Goal: Information Seeking & Learning: Check status

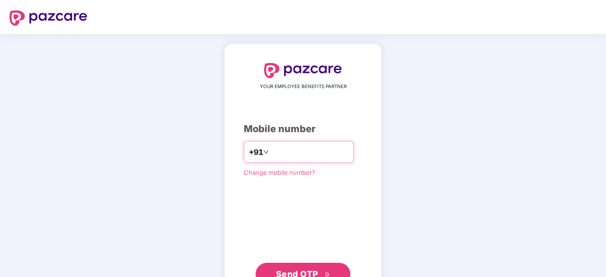
click at [296, 145] on input "number" at bounding box center [310, 152] width 78 height 15
click at [271, 148] on input "number" at bounding box center [310, 152] width 78 height 15
type input "**********"
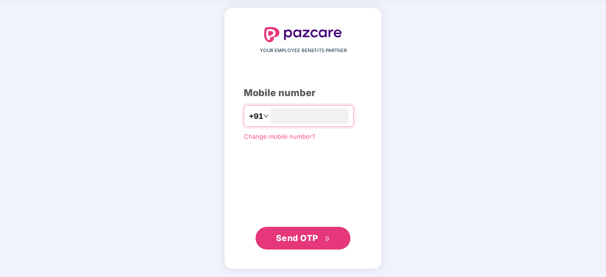
click at [308, 235] on span "Send OTP" at bounding box center [297, 238] width 42 height 10
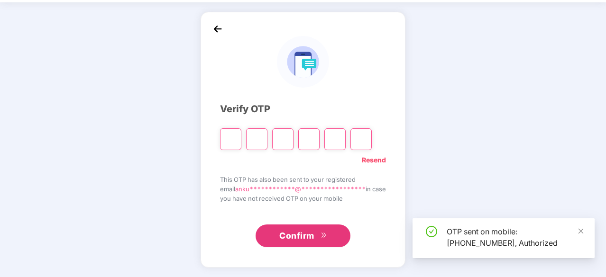
scroll to position [31, 0]
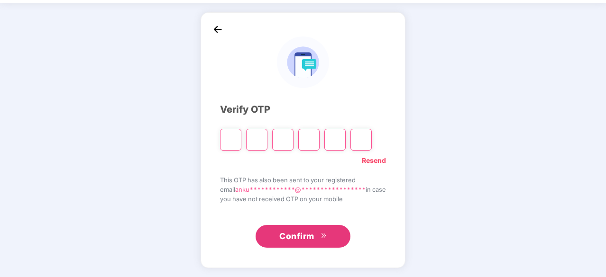
click at [229, 138] on input "Please enter verification code. Digit 1" at bounding box center [230, 140] width 21 height 22
paste input "*"
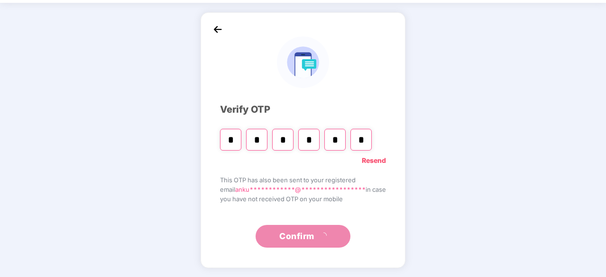
type input "*"
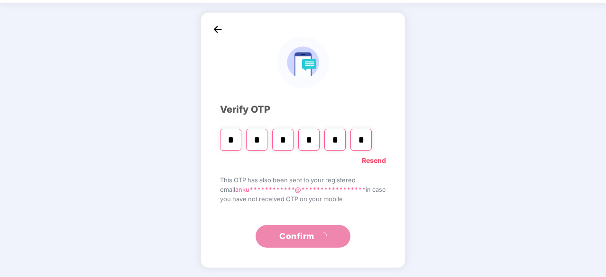
type input "*"
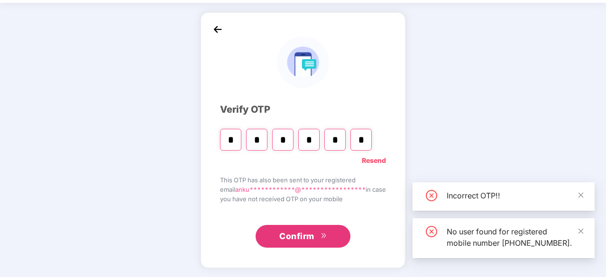
click at [290, 237] on span "Confirm" at bounding box center [296, 236] width 35 height 13
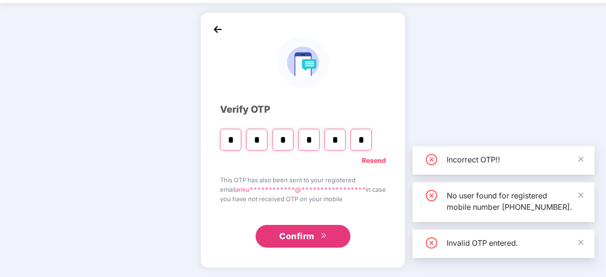
click at [319, 229] on button "Confirm" at bounding box center [303, 236] width 95 height 23
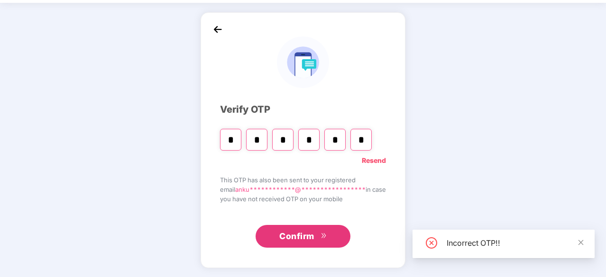
click at [357, 138] on input "*" at bounding box center [360, 140] width 21 height 22
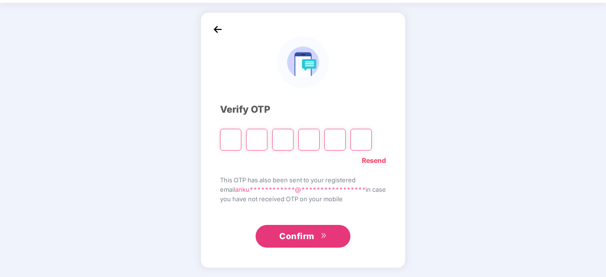
type input "*"
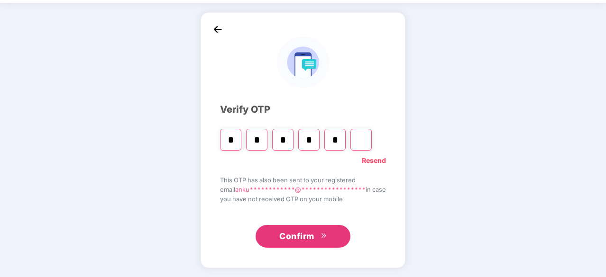
type input "*"
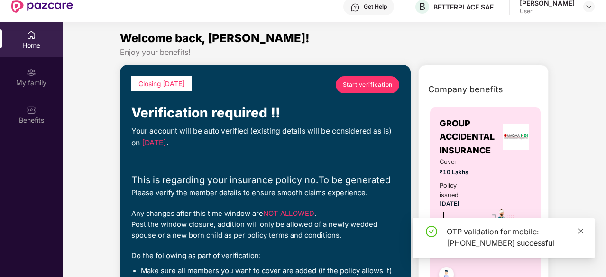
click at [579, 233] on icon "close" at bounding box center [580, 231] width 5 height 5
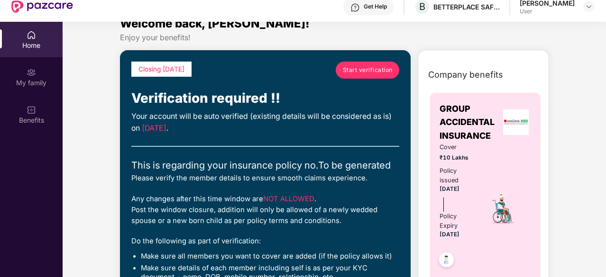
scroll to position [0, 0]
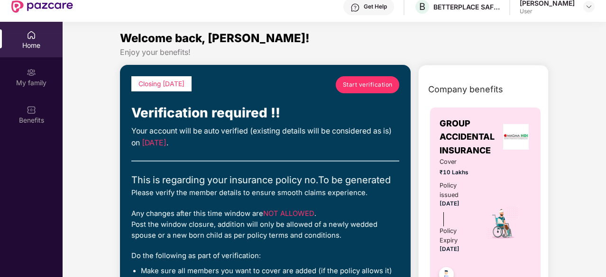
click at [357, 87] on span "Start verification" at bounding box center [368, 84] width 50 height 9
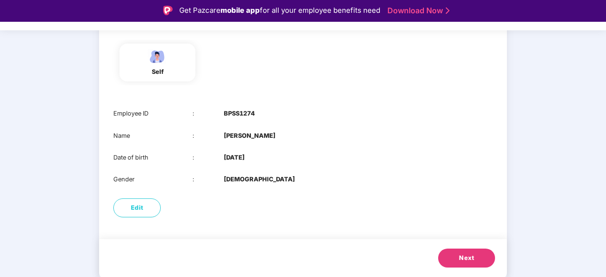
scroll to position [23, 0]
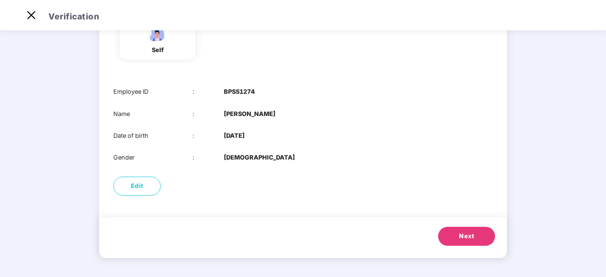
click at [459, 238] on span "Next" at bounding box center [466, 236] width 15 height 9
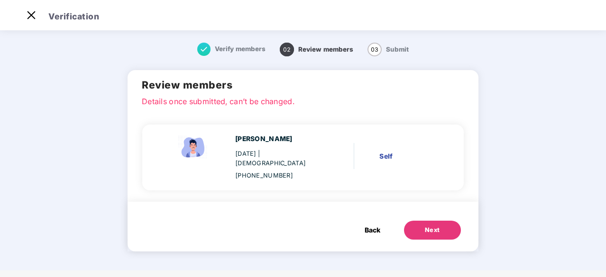
scroll to position [0, 0]
click at [440, 226] on div "Next" at bounding box center [432, 230] width 15 height 9
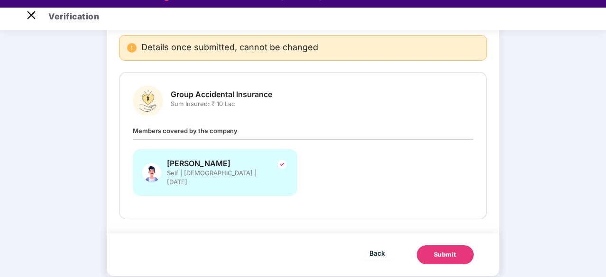
scroll to position [23, 0]
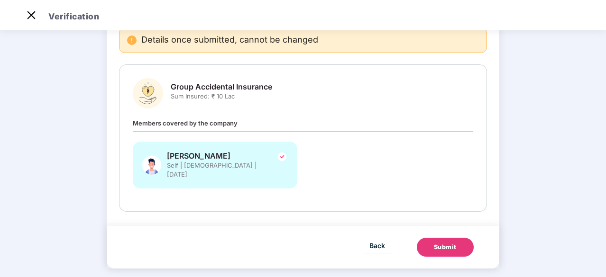
click at [436, 243] on div "Submit" at bounding box center [445, 247] width 23 height 9
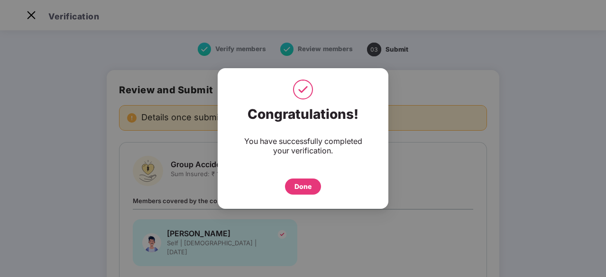
scroll to position [78, 0]
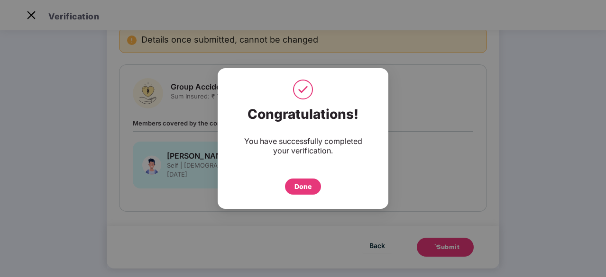
click at [302, 192] on div "Done" at bounding box center [303, 187] width 36 height 16
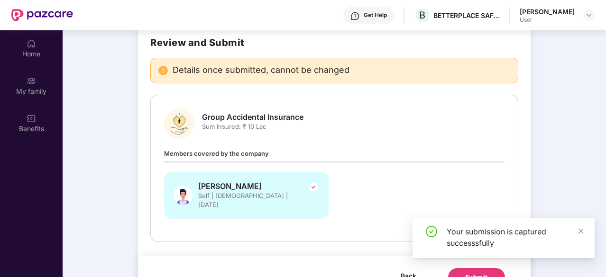
scroll to position [53, 0]
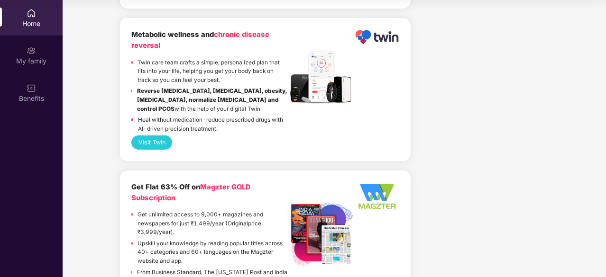
scroll to position [1328, 0]
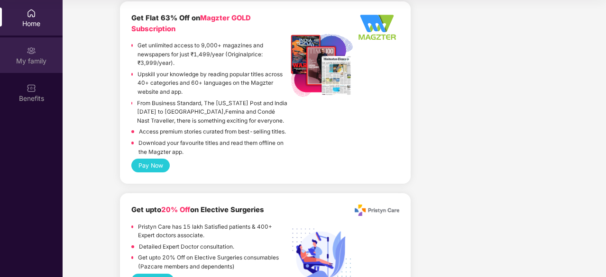
click at [24, 64] on div "My family" at bounding box center [31, 60] width 63 height 9
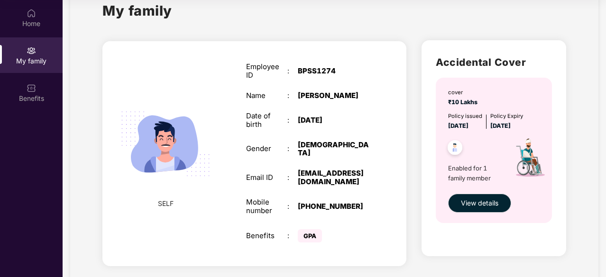
scroll to position [45, 0]
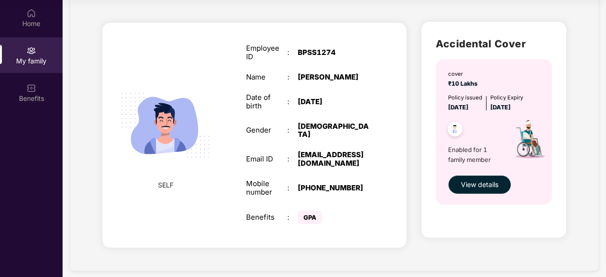
click at [465, 187] on span "View details" at bounding box center [479, 185] width 37 height 10
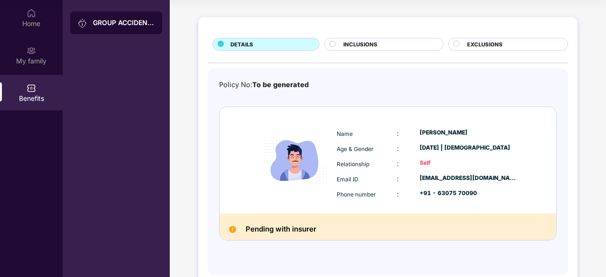
scroll to position [54, 0]
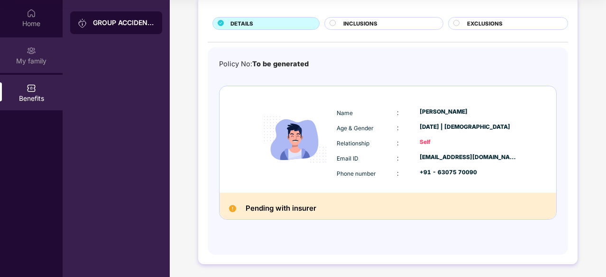
click at [27, 62] on div "My family" at bounding box center [31, 60] width 63 height 9
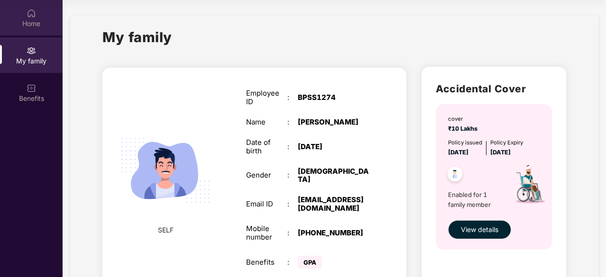
click at [35, 20] on div "Home" at bounding box center [31, 23] width 63 height 9
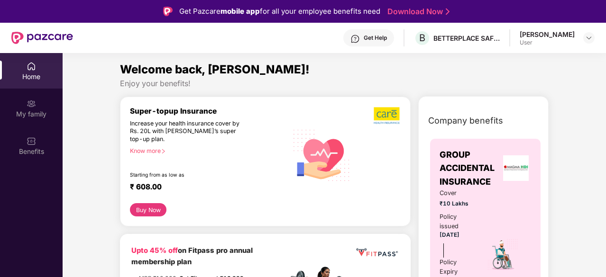
click at [29, 71] on img at bounding box center [31, 66] width 9 height 9
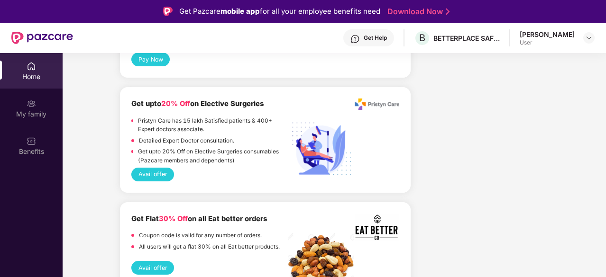
scroll to position [1612, 0]
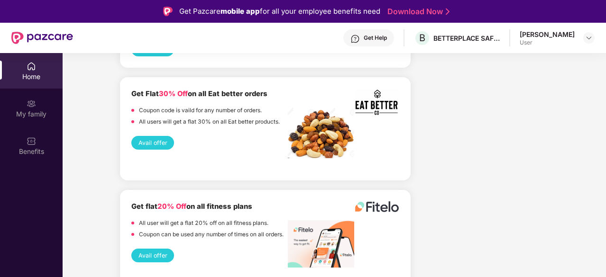
click at [578, 27] on div "Get Help B BETTERPLACE SAFETY SOLUTIONS PRIVATE LIMITED [PERSON_NAME] User" at bounding box center [334, 38] width 522 height 30
click at [570, 37] on div "[PERSON_NAME]" at bounding box center [547, 34] width 55 height 9
click at [588, 38] on img at bounding box center [589, 38] width 8 height 8
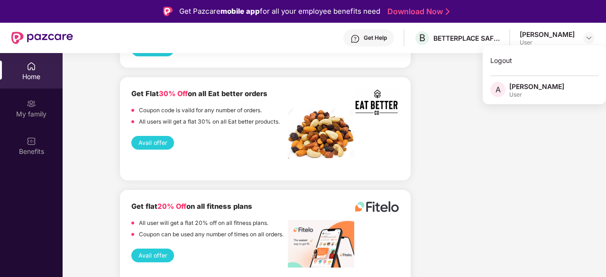
click at [544, 86] on div "[PERSON_NAME]" at bounding box center [536, 86] width 55 height 9
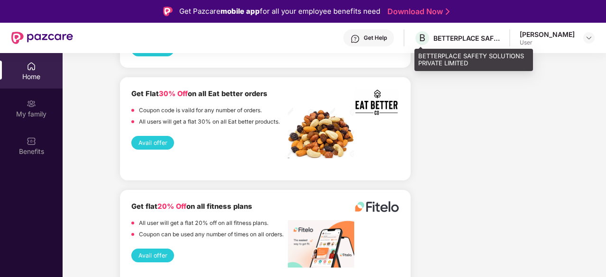
click at [449, 34] on div "BETTERPLACE SAFETY SOLUTIONS PRIVATE LIMITED" at bounding box center [466, 38] width 66 height 9
click at [421, 37] on span "B" at bounding box center [422, 37] width 6 height 11
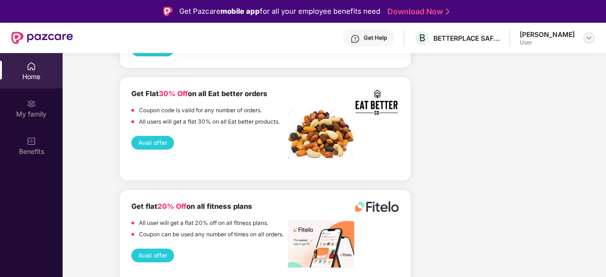
click at [587, 35] on img at bounding box center [589, 38] width 8 height 8
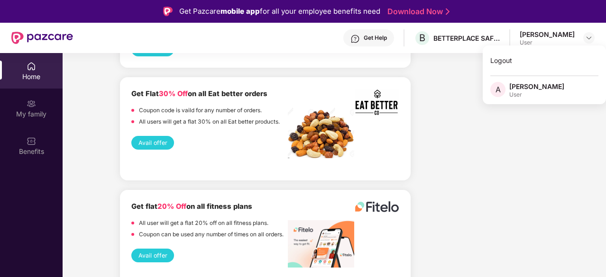
click at [535, 95] on div "User" at bounding box center [536, 95] width 55 height 8
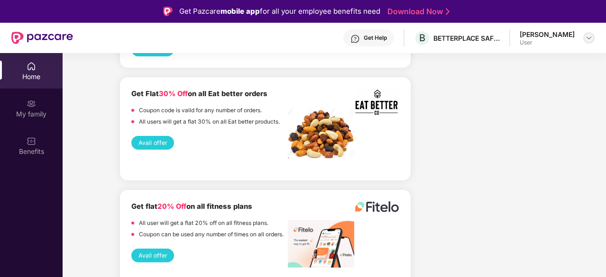
click at [589, 36] on img at bounding box center [589, 38] width 8 height 8
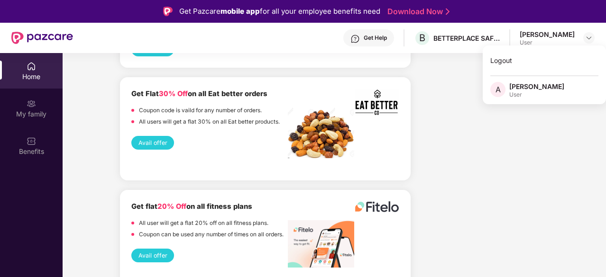
click at [504, 85] on div "A" at bounding box center [499, 90] width 19 height 17
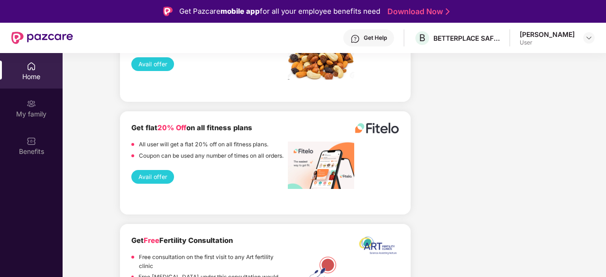
scroll to position [1707, 0]
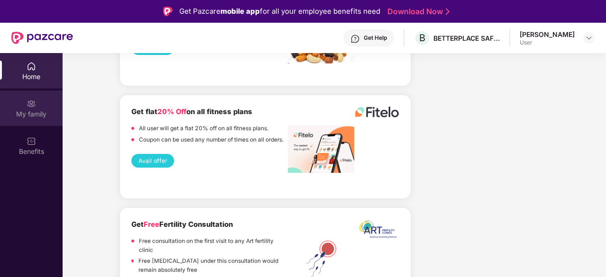
click at [14, 111] on div "My family" at bounding box center [31, 114] width 63 height 9
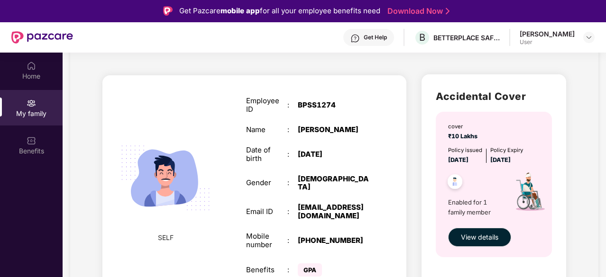
scroll to position [53, 0]
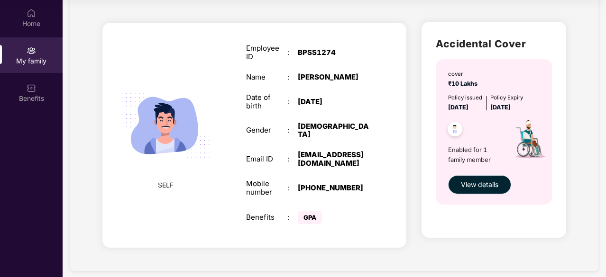
click at [454, 181] on button "View details" at bounding box center [479, 184] width 63 height 19
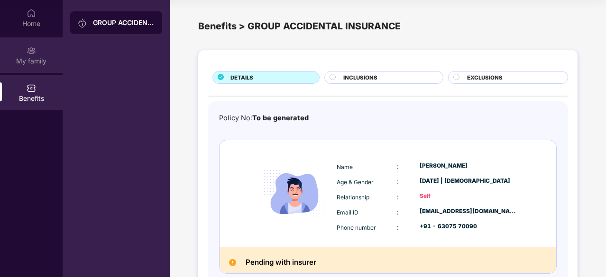
click at [33, 52] on img at bounding box center [31, 50] width 9 height 9
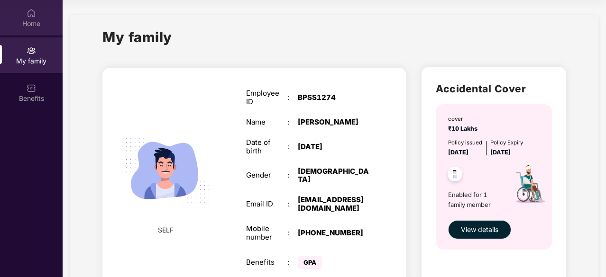
click at [30, 22] on div "Home" at bounding box center [31, 23] width 63 height 9
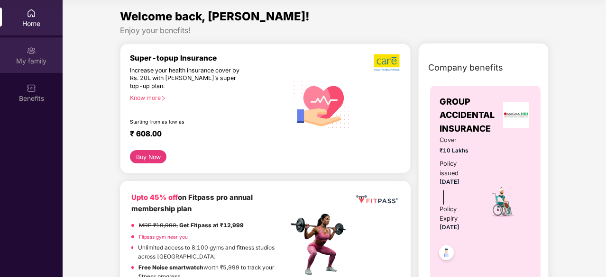
click at [30, 54] on img at bounding box center [31, 50] width 9 height 9
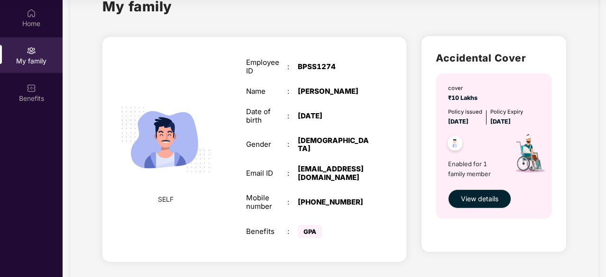
scroll to position [45, 0]
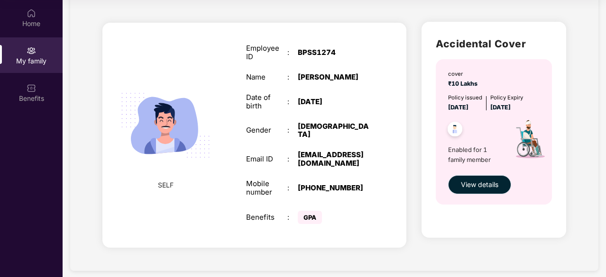
click at [465, 185] on span "View details" at bounding box center [479, 185] width 37 height 10
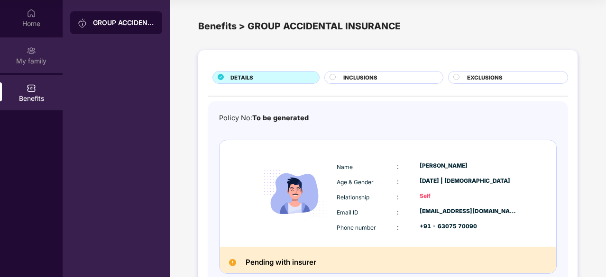
click at [46, 48] on div "My family" at bounding box center [31, 55] width 63 height 36
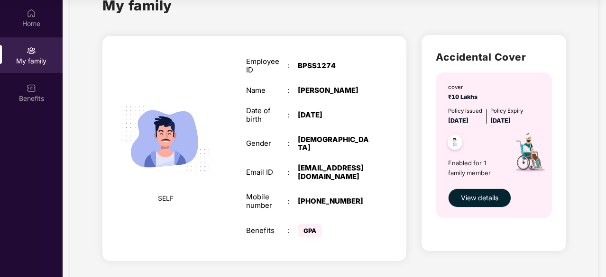
scroll to position [45, 0]
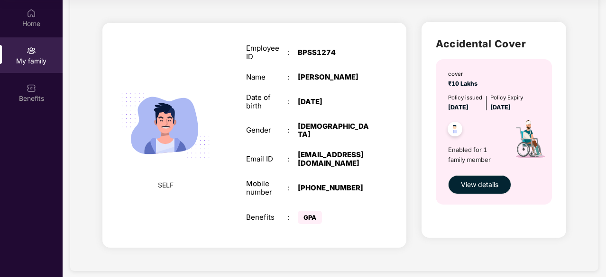
click at [0, 203] on div "Home My family Benefits" at bounding box center [31, 138] width 63 height 277
click at [44, 26] on div "Home" at bounding box center [31, 23] width 63 height 9
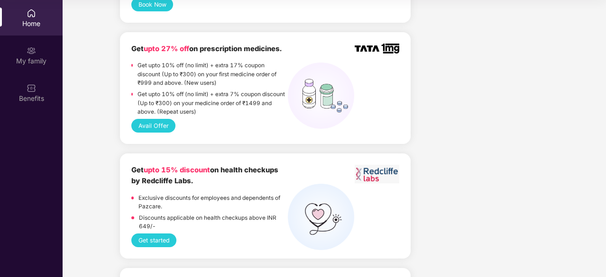
scroll to position [711, 0]
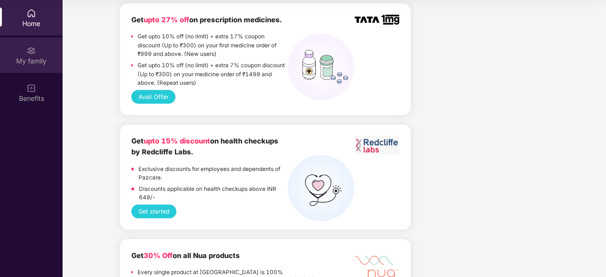
click at [23, 64] on div "My family" at bounding box center [31, 60] width 63 height 9
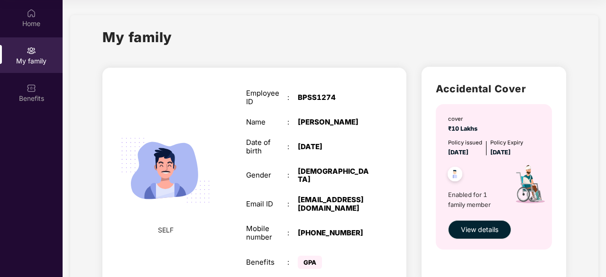
scroll to position [45, 0]
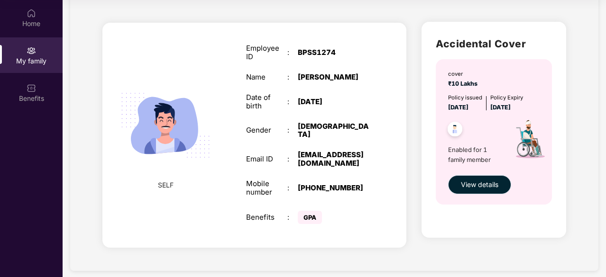
click at [476, 187] on span "View details" at bounding box center [479, 185] width 37 height 10
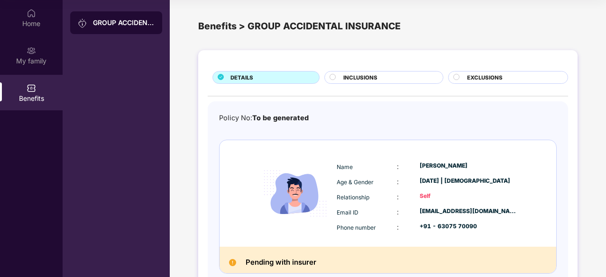
click at [360, 75] on span "INCLUSIONS" at bounding box center [360, 77] width 34 height 9
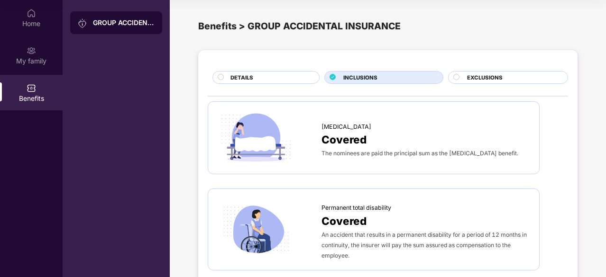
click at [341, 78] on div "INCLUSIONS" at bounding box center [388, 78] width 99 height 10
click at [492, 82] on div "EXCLUSIONS" at bounding box center [512, 78] width 101 height 10
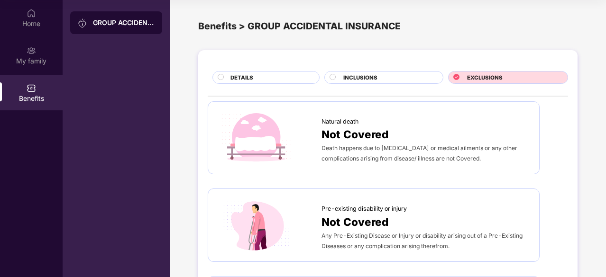
click at [490, 77] on span "EXCLUSIONS" at bounding box center [485, 77] width 36 height 9
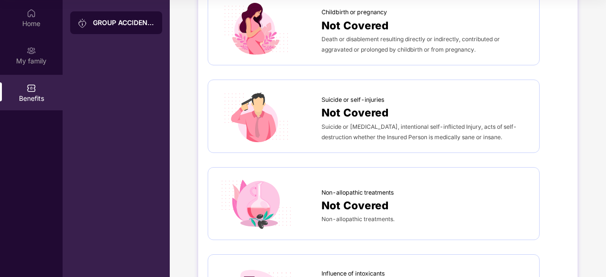
click at [326, 96] on span "Suicide or self-injuries" at bounding box center [352, 99] width 63 height 9
click at [347, 192] on span "Non-allopathic treatments" at bounding box center [357, 192] width 73 height 9
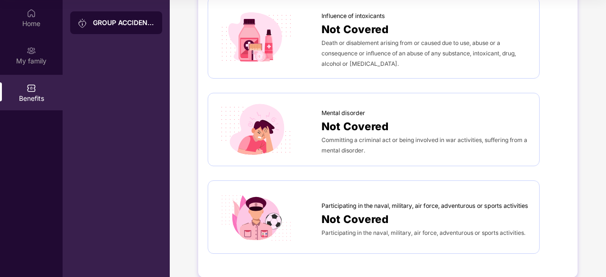
scroll to position [554, 0]
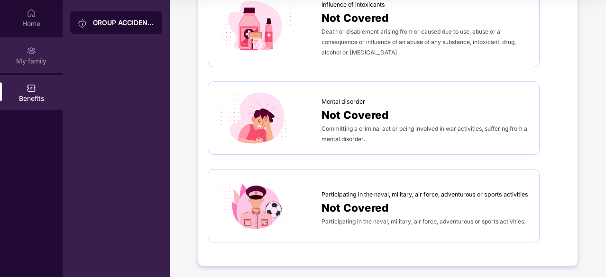
click at [32, 50] on img at bounding box center [31, 50] width 9 height 9
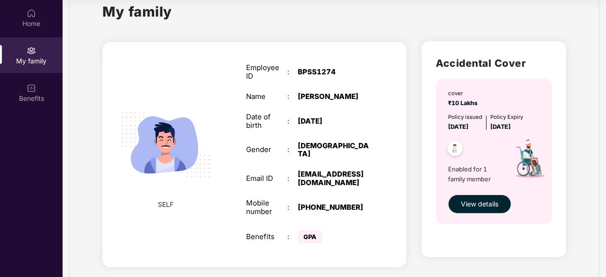
scroll to position [45, 0]
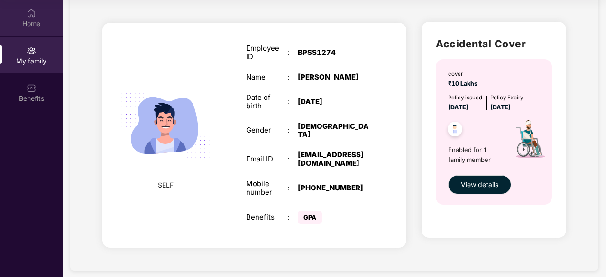
click at [32, 13] on img at bounding box center [31, 13] width 9 height 9
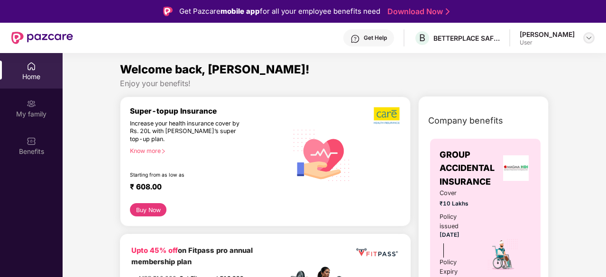
click at [585, 40] on img at bounding box center [589, 38] width 8 height 8
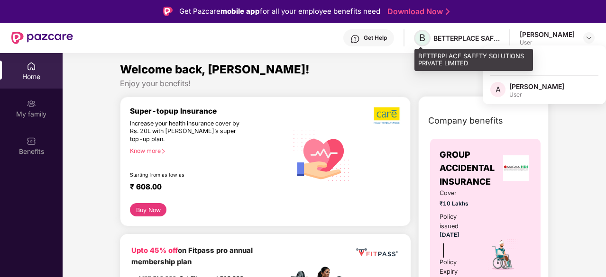
click at [424, 33] on span "B" at bounding box center [422, 37] width 6 height 11
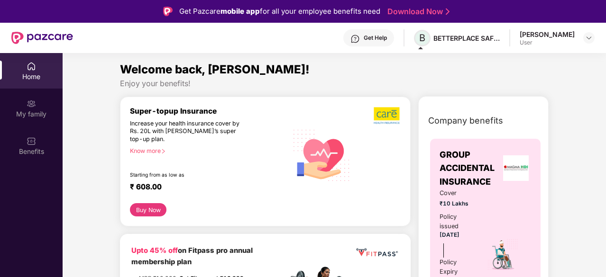
click at [420, 44] on span "B" at bounding box center [422, 38] width 17 height 17
click at [427, 37] on span "B" at bounding box center [422, 38] width 17 height 17
click at [425, 39] on span "B" at bounding box center [422, 37] width 6 height 11
click at [421, 54] on section "Welcome back, Ankur! Enjoy your benefits! Super-topup Insurance Increase your h…" at bounding box center [334, 191] width 543 height 277
click at [419, 51] on div "Get Help B BETTERPLACE SAFETY SOLUTIONS PRIVATE LIMITED [PERSON_NAME] User" at bounding box center [334, 38] width 522 height 30
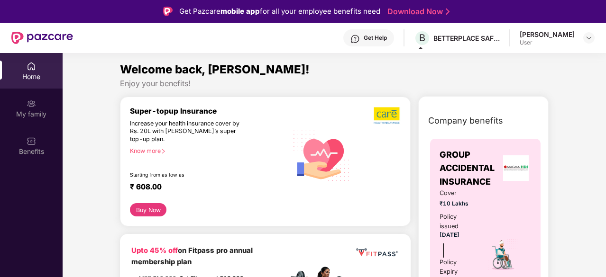
click at [422, 48] on span at bounding box center [420, 48] width 5 height 2
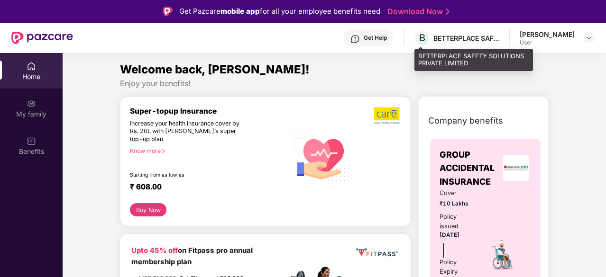
click at [459, 38] on div "BETTERPLACE SAFETY SOLUTIONS PRIVATE LIMITED" at bounding box center [466, 38] width 66 height 9
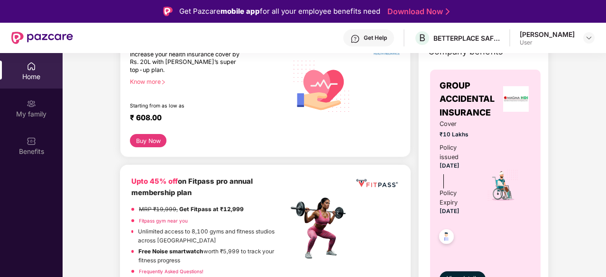
scroll to position [95, 0]
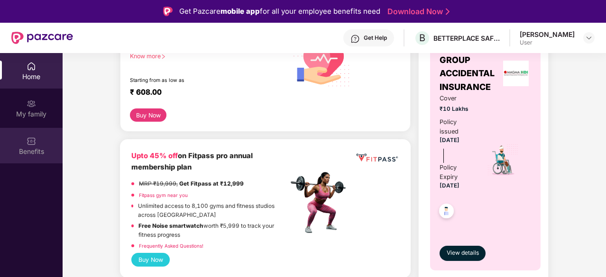
click at [40, 141] on div "Benefits" at bounding box center [31, 146] width 63 height 36
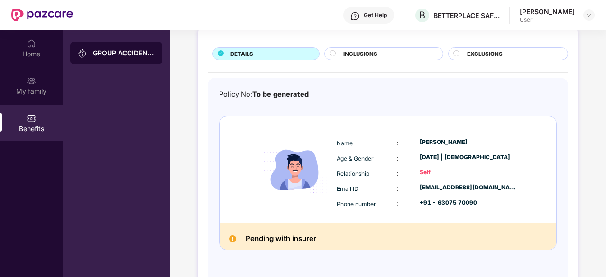
scroll to position [53, 0]
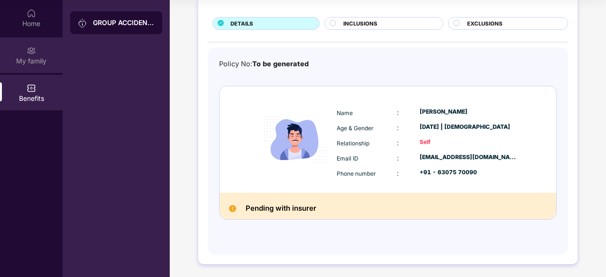
click at [45, 56] on div "My family" at bounding box center [31, 60] width 63 height 9
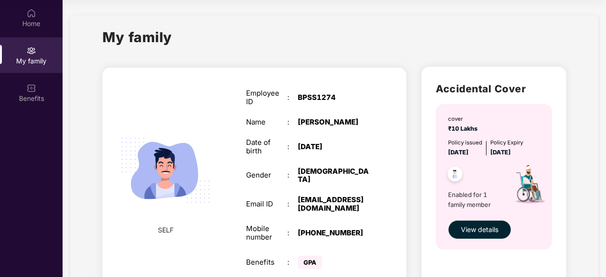
scroll to position [45, 0]
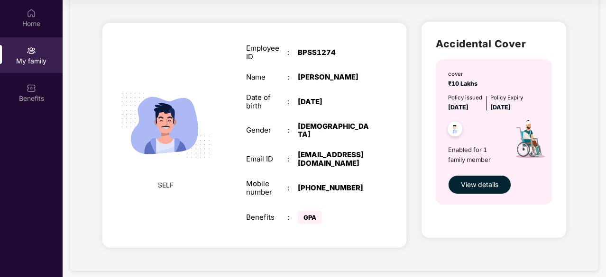
click at [467, 185] on span "View details" at bounding box center [479, 185] width 37 height 10
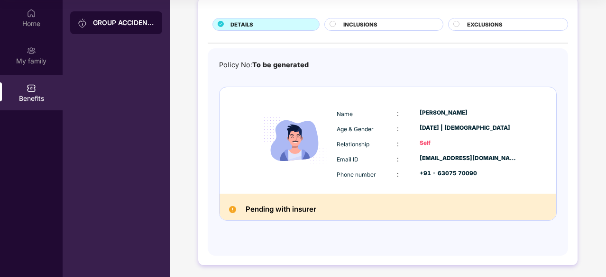
scroll to position [54, 0]
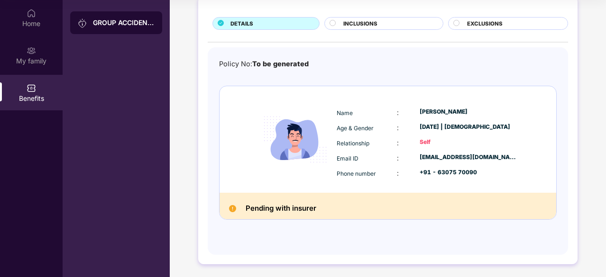
click at [322, 202] on div "Pending with insurer" at bounding box center [388, 206] width 337 height 27
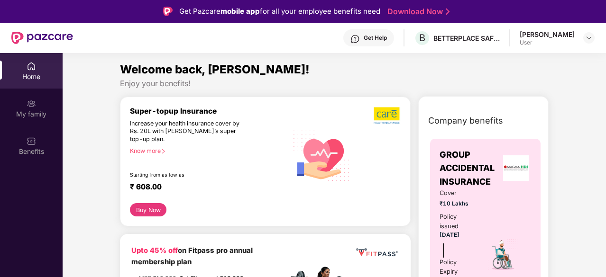
click at [557, 40] on div "User" at bounding box center [547, 43] width 55 height 8
click at [589, 36] on img at bounding box center [589, 38] width 8 height 8
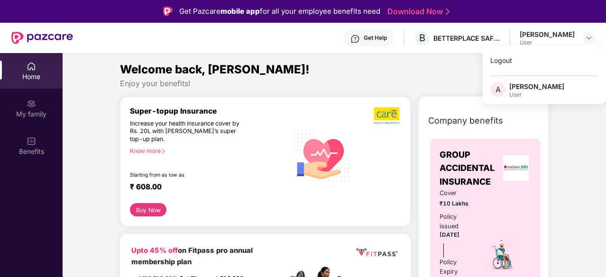
click at [532, 80] on div "Logout A [PERSON_NAME] User" at bounding box center [544, 75] width 123 height 59
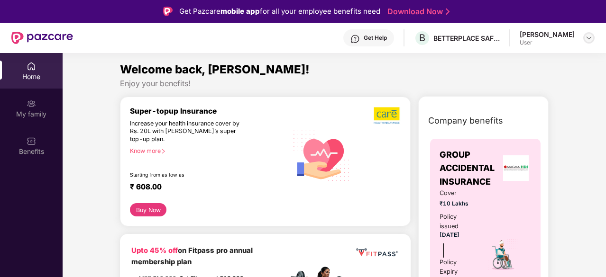
click at [586, 40] on img at bounding box center [589, 38] width 8 height 8
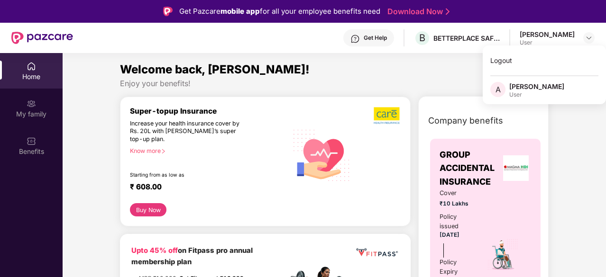
click at [510, 83] on div "[PERSON_NAME]" at bounding box center [536, 86] width 55 height 9
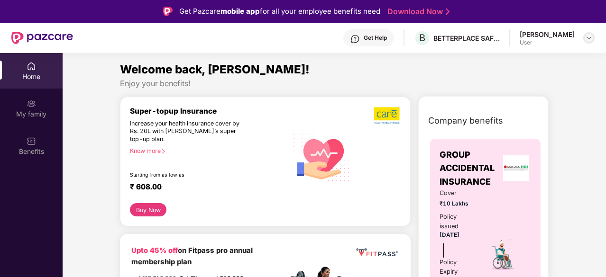
click at [585, 34] on div at bounding box center [588, 37] width 11 height 11
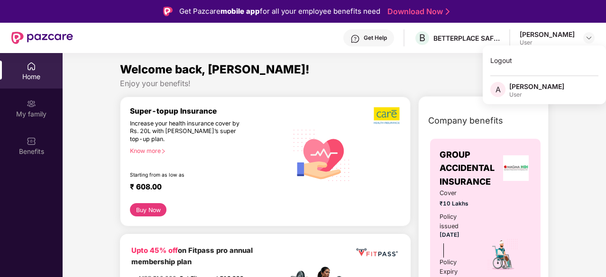
click at [524, 96] on div "User" at bounding box center [536, 95] width 55 height 8
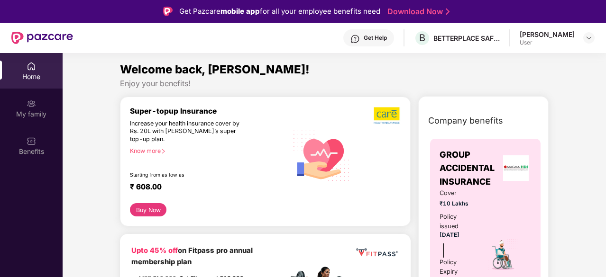
click at [585, 32] on div at bounding box center [588, 37] width 11 height 11
click at [588, 36] on img at bounding box center [589, 38] width 8 height 8
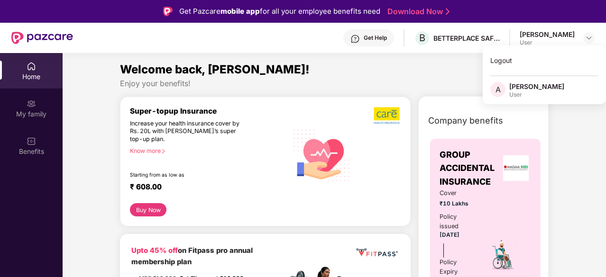
click at [500, 87] on span "A" at bounding box center [497, 89] width 5 height 11
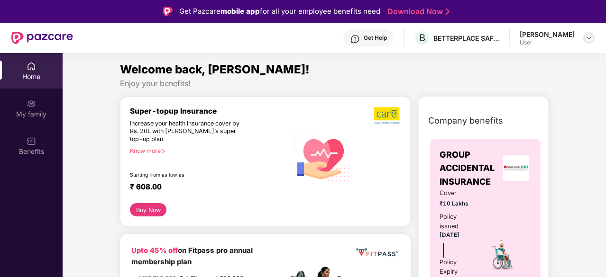
click at [587, 34] on img at bounding box center [589, 38] width 8 height 8
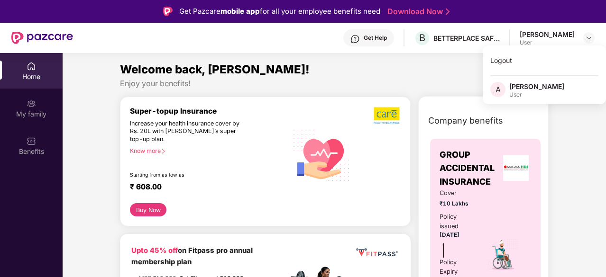
click at [542, 82] on div "[PERSON_NAME]" at bounding box center [536, 86] width 55 height 9
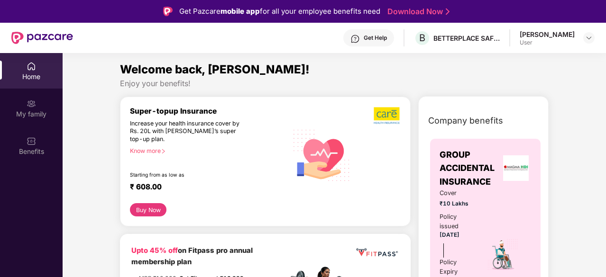
click at [521, 33] on div "[PERSON_NAME]" at bounding box center [547, 34] width 55 height 9
click at [452, 27] on div "Get Help B BETTERPLACE SAFETY SOLUTIONS PRIVATE LIMITED [PERSON_NAME] User" at bounding box center [334, 38] width 522 height 30
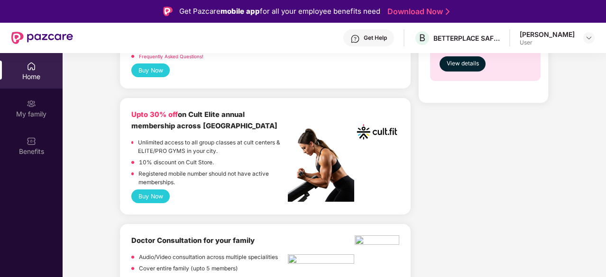
scroll to position [569, 0]
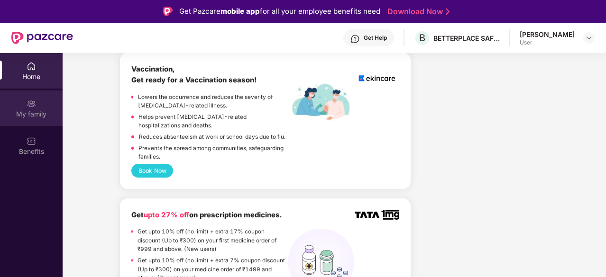
click at [28, 110] on div "My family" at bounding box center [31, 114] width 63 height 9
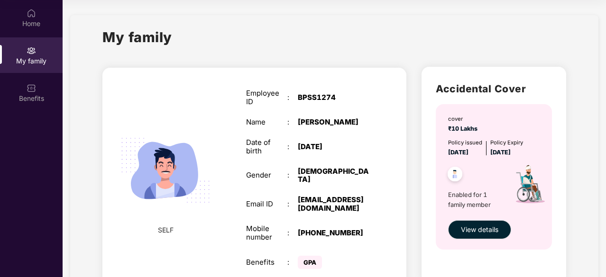
scroll to position [45, 0]
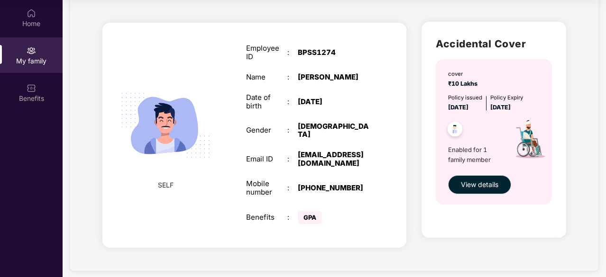
click at [301, 212] on span "GPA" at bounding box center [310, 217] width 24 height 13
click at [309, 211] on span "GPA" at bounding box center [310, 217] width 24 height 13
click at [473, 191] on button "View details" at bounding box center [479, 184] width 63 height 19
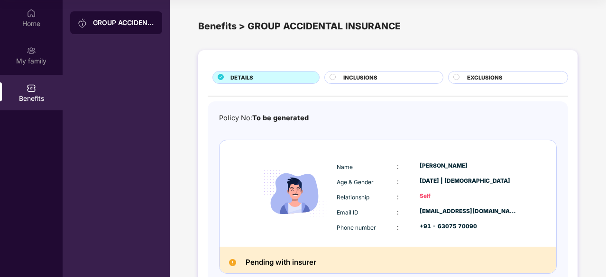
scroll to position [54, 0]
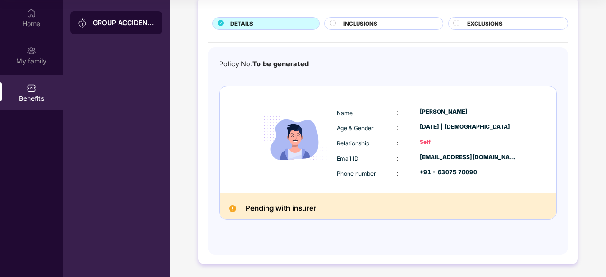
click at [311, 209] on h2 "Pending with insurer" at bounding box center [281, 208] width 71 height 12
click at [407, 206] on div "Pending with insurer" at bounding box center [388, 206] width 337 height 27
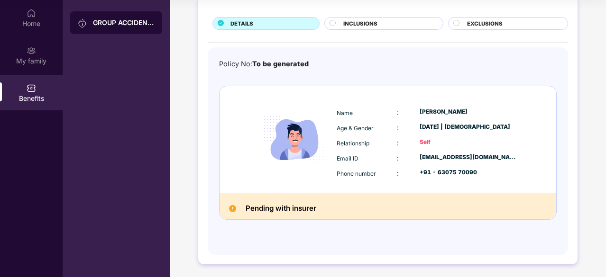
click at [421, 138] on div "Self" at bounding box center [469, 142] width 98 height 9
click at [421, 139] on div "Self" at bounding box center [469, 142] width 98 height 9
click at [243, 61] on div "Policy No: To be generated" at bounding box center [264, 64] width 90 height 11
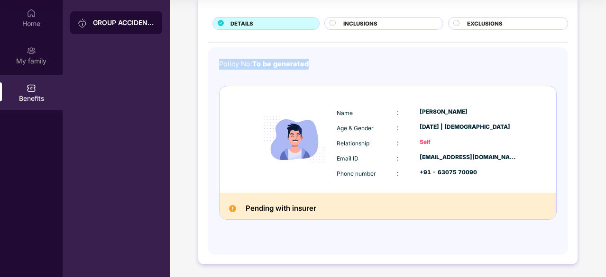
click at [243, 61] on div "Policy No: To be generated" at bounding box center [264, 64] width 90 height 11
click at [391, 64] on div "Policy No: To be generated" at bounding box center [388, 64] width 338 height 11
click at [361, 19] on span "INCLUSIONS" at bounding box center [360, 23] width 34 height 9
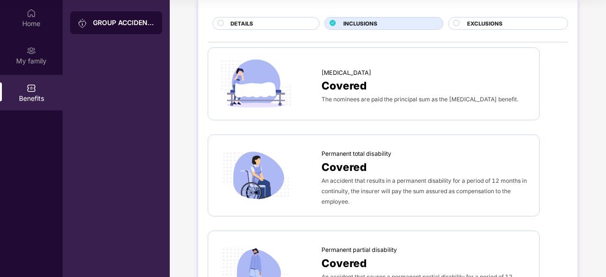
click at [463, 24] on div "EXCLUSIONS" at bounding box center [512, 24] width 101 height 10
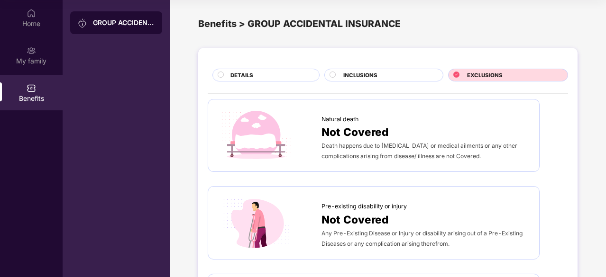
scroll to position [0, 0]
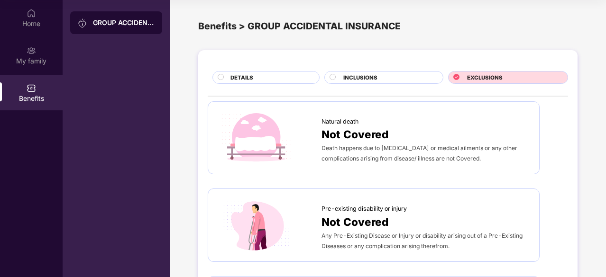
click at [230, 76] on span "DETAILS" at bounding box center [241, 77] width 23 height 9
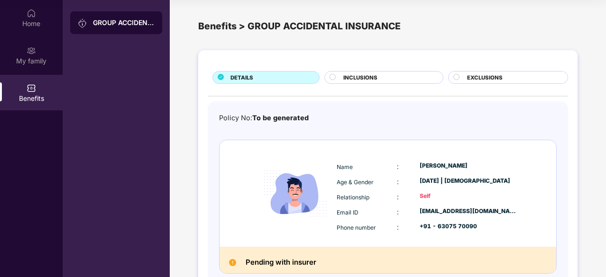
scroll to position [54, 0]
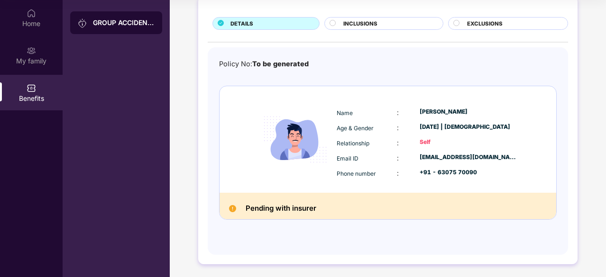
click at [266, 209] on h2 "Pending with insurer" at bounding box center [281, 208] width 71 height 12
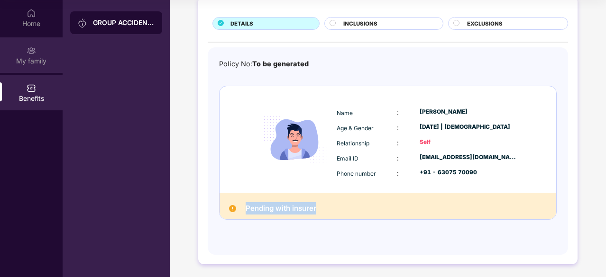
click at [30, 48] on img at bounding box center [31, 50] width 9 height 9
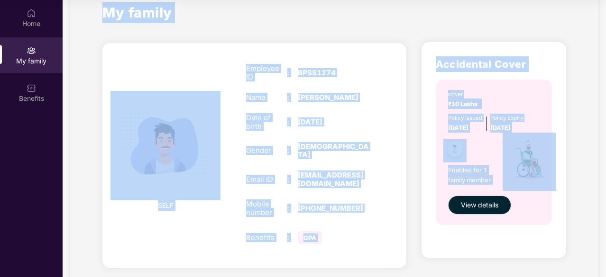
scroll to position [45, 0]
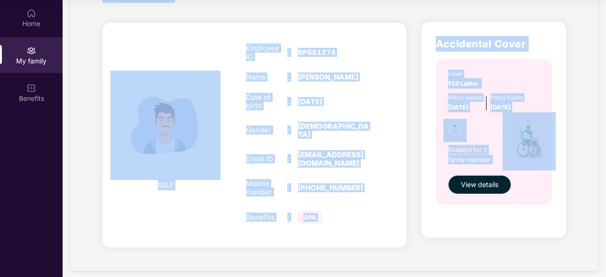
click at [362, 195] on div "Employee ID : BPSS1274 Name : [PERSON_NAME] Date of birth : [DEMOGRAPHIC_DATA] …" at bounding box center [308, 135] width 142 height 206
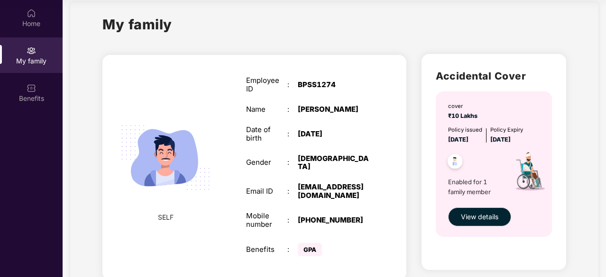
scroll to position [0, 0]
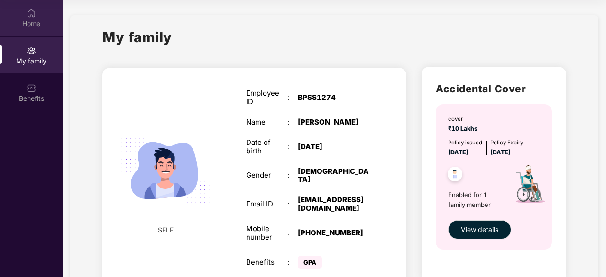
click at [27, 18] on img at bounding box center [31, 13] width 9 height 9
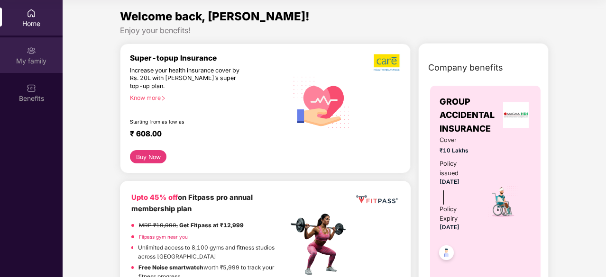
click at [37, 53] on div "My family" at bounding box center [31, 55] width 63 height 36
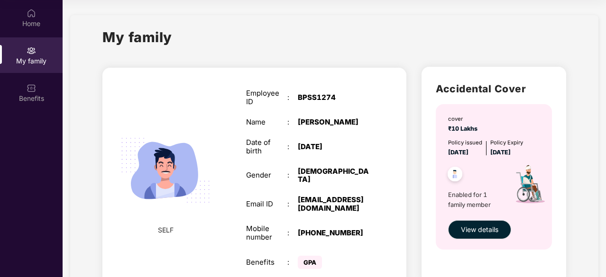
scroll to position [45, 0]
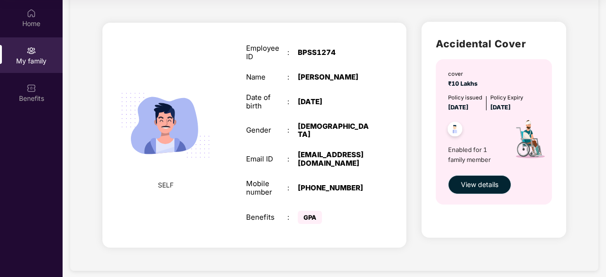
click at [467, 186] on span "View details" at bounding box center [479, 185] width 37 height 10
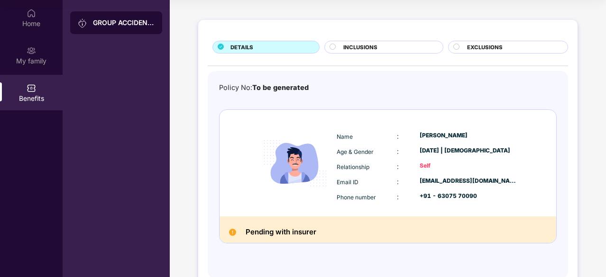
scroll to position [54, 0]
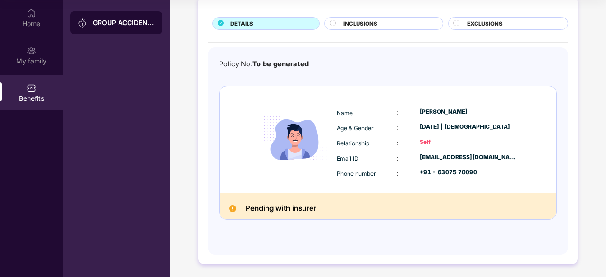
click at [312, 206] on h2 "Pending with insurer" at bounding box center [281, 208] width 71 height 12
click at [310, 147] on img at bounding box center [295, 140] width 78 height 78
click at [264, 67] on div "Policy No: To be generated" at bounding box center [264, 64] width 90 height 11
click at [347, 22] on span "INCLUSIONS" at bounding box center [360, 23] width 34 height 9
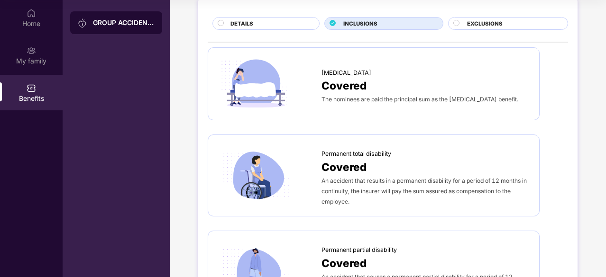
click at [489, 24] on span "EXCLUSIONS" at bounding box center [485, 23] width 36 height 9
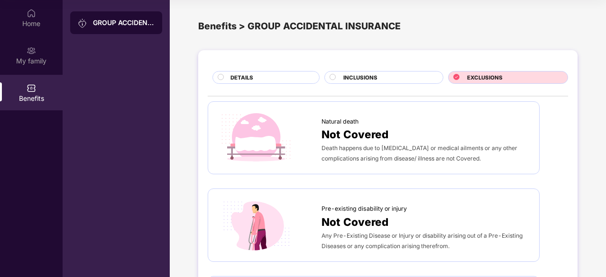
scroll to position [0, 0]
click at [212, 77] on div "DETAILS" at bounding box center [265, 77] width 107 height 13
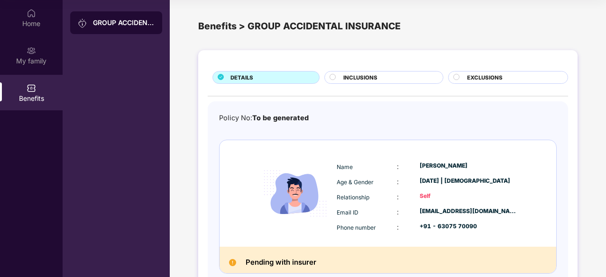
scroll to position [54, 0]
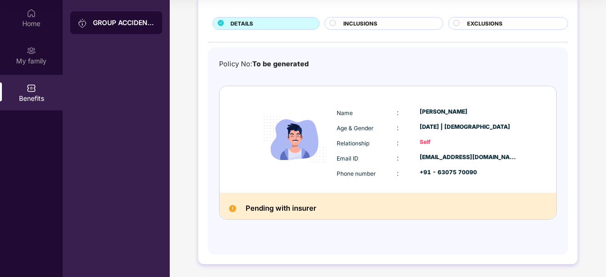
click at [376, 160] on div "Email ID" at bounding box center [367, 158] width 60 height 10
click at [297, 209] on h2 "Pending with insurer" at bounding box center [281, 208] width 71 height 12
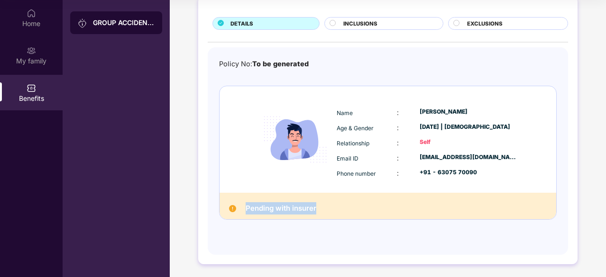
click at [297, 209] on h2 "Pending with insurer" at bounding box center [281, 208] width 71 height 12
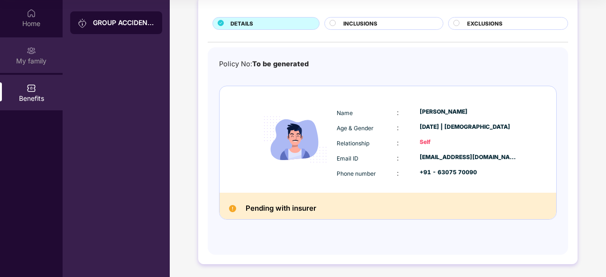
click at [31, 67] on div "My family" at bounding box center [31, 55] width 63 height 36
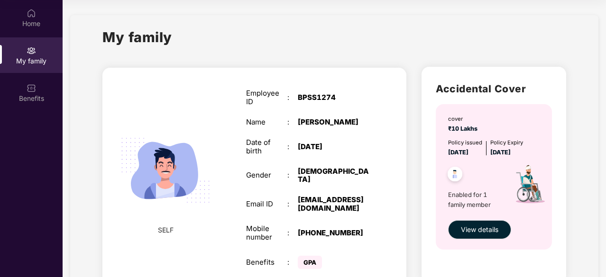
click at [139, 37] on h1 "My family" at bounding box center [137, 37] width 70 height 21
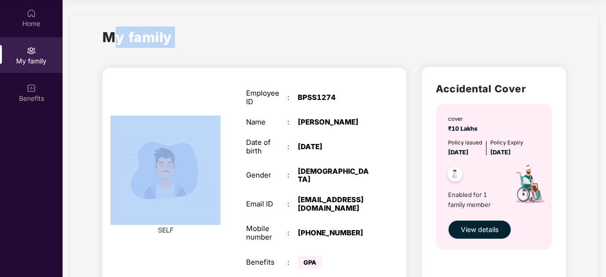
click at [139, 37] on h1 "My family" at bounding box center [137, 37] width 70 height 21
copy div "My family"
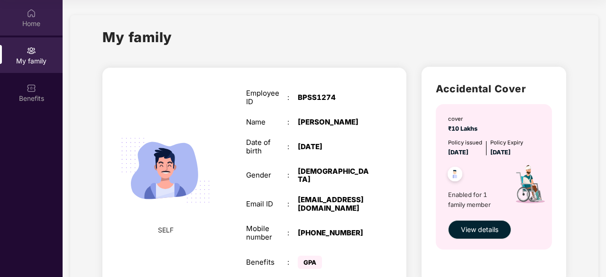
click at [38, 20] on div "Home" at bounding box center [31, 23] width 63 height 9
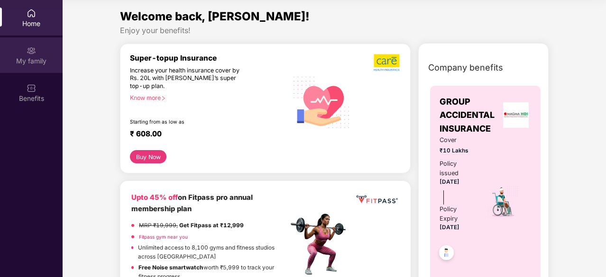
click at [28, 54] on img at bounding box center [31, 50] width 9 height 9
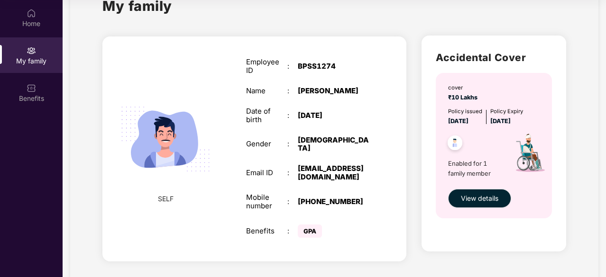
scroll to position [45, 0]
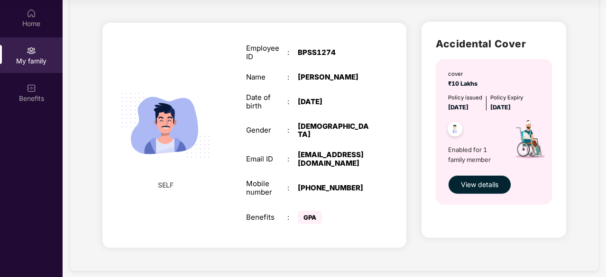
click at [463, 187] on span "View details" at bounding box center [479, 185] width 37 height 10
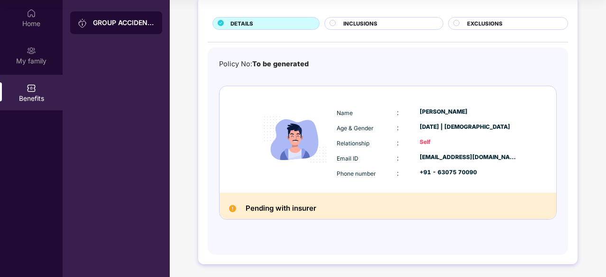
scroll to position [54, 0]
click at [298, 207] on h2 "Pending with insurer" at bounding box center [281, 208] width 71 height 12
